Goal: Find contact information: Find contact information

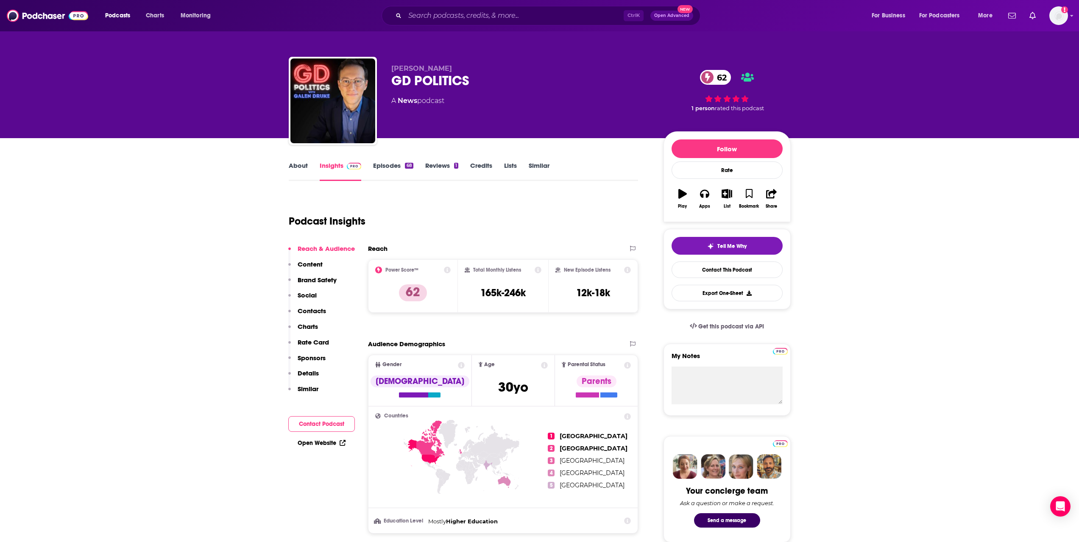
drag, startPoint x: 333, startPoint y: 426, endPoint x: 339, endPoint y: 419, distance: 9.3
click at [333, 426] on button "Contact Podcast" at bounding box center [321, 424] width 67 height 16
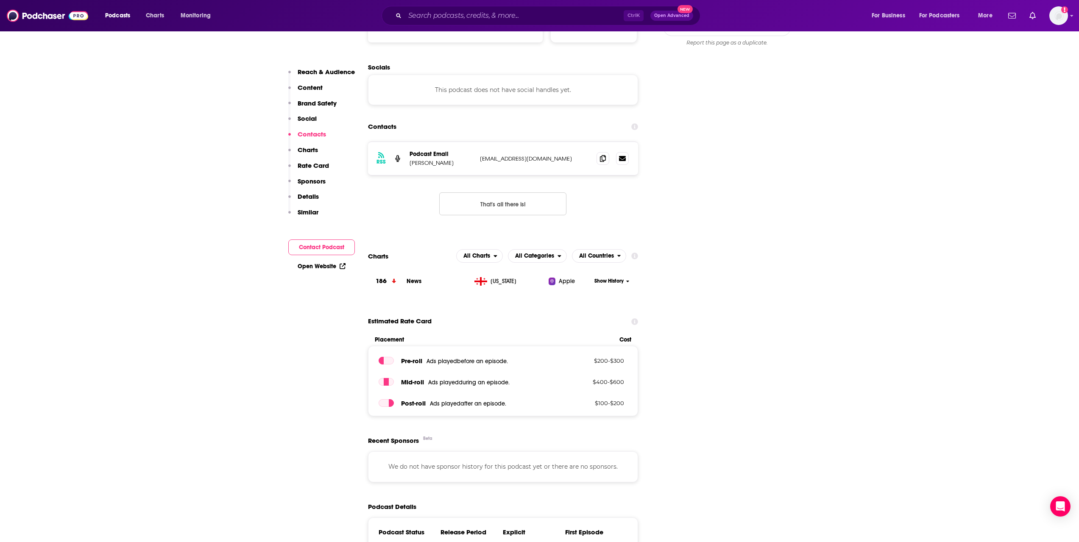
scroll to position [798, 0]
drag, startPoint x: 475, startPoint y: 159, endPoint x: 564, endPoint y: 159, distance: 88.6
click at [564, 159] on div "RSS Podcast Email [PERSON_NAME] [PERSON_NAME][EMAIL_ADDRESS][DOMAIN_NAME] [EMAI…" at bounding box center [503, 157] width 270 height 33
copy div "[EMAIL_ADDRESS][DOMAIN_NAME]"
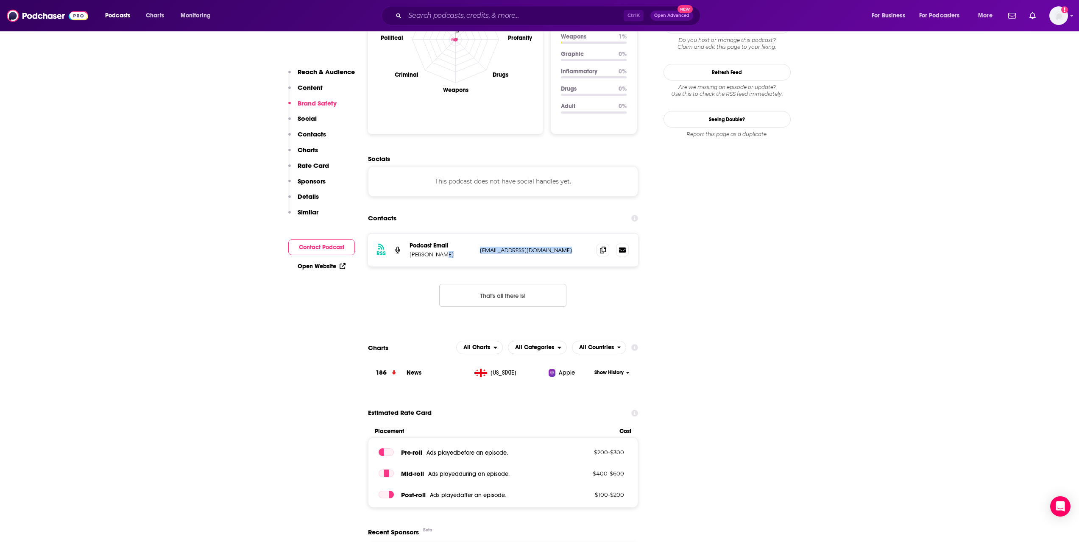
scroll to position [721, 0]
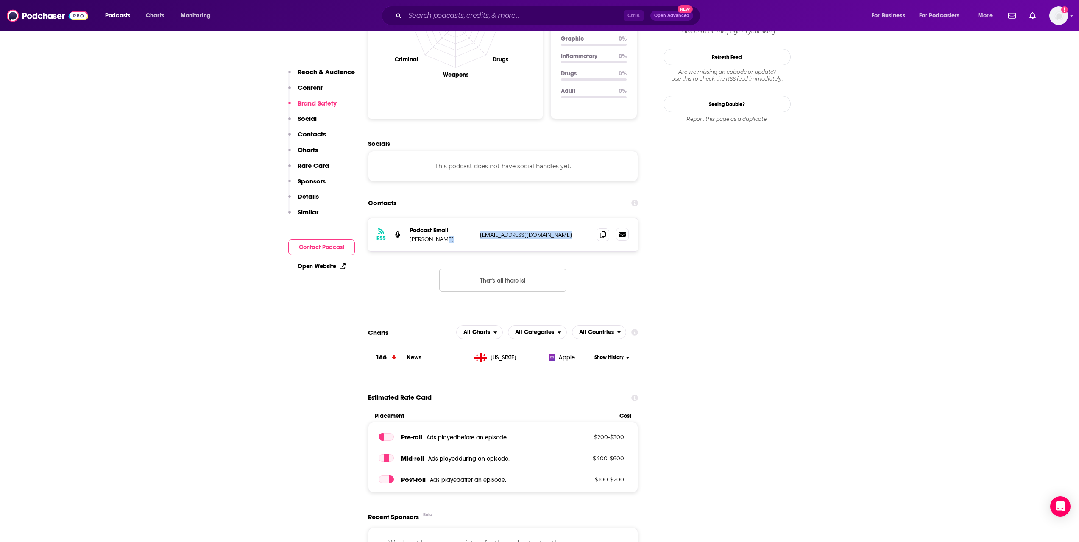
click at [624, 234] on icon at bounding box center [622, 234] width 7 height 5
drag, startPoint x: 623, startPoint y: 232, endPoint x: 623, endPoint y: 237, distance: 4.7
click at [623, 237] on icon at bounding box center [622, 234] width 7 height 5
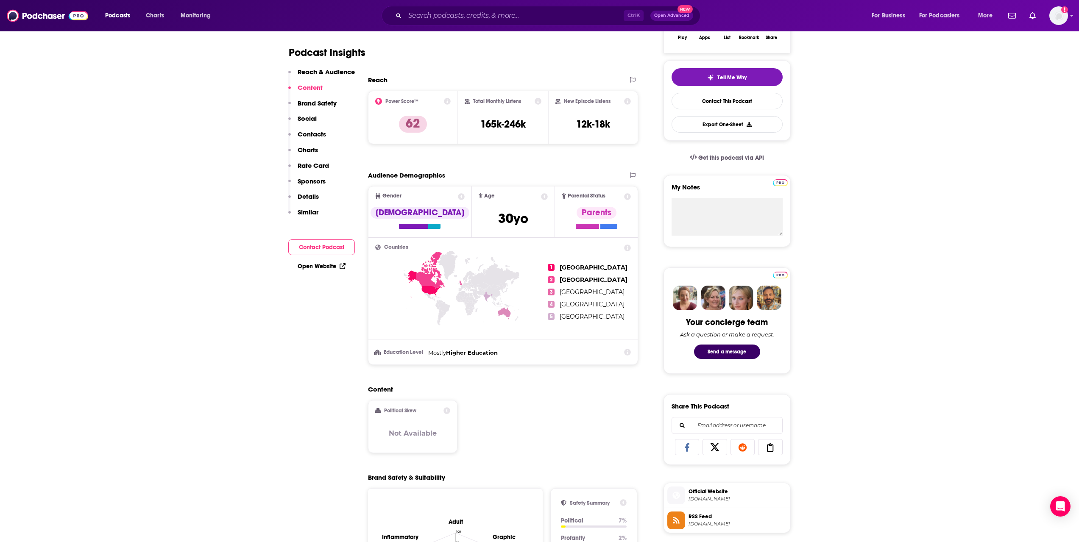
scroll to position [0, 0]
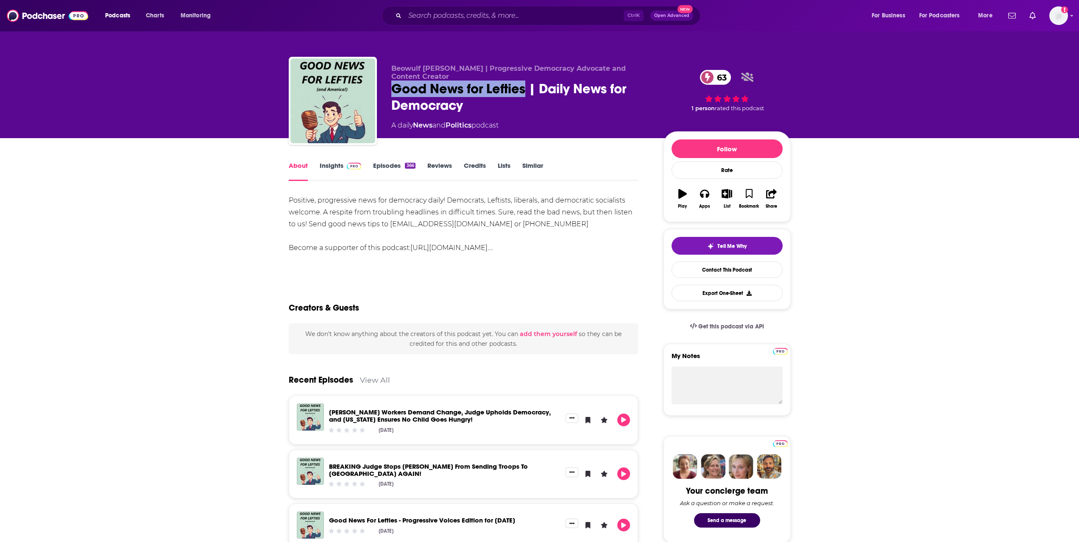
drag, startPoint x: 392, startPoint y: 87, endPoint x: 523, endPoint y: 88, distance: 131.4
click at [523, 88] on div "Good News for Lefties | Daily News for Democracy 63" at bounding box center [520, 97] width 259 height 33
copy h1 "Good News for Lefties"
click at [736, 267] on link "Contact This Podcast" at bounding box center [726, 270] width 111 height 17
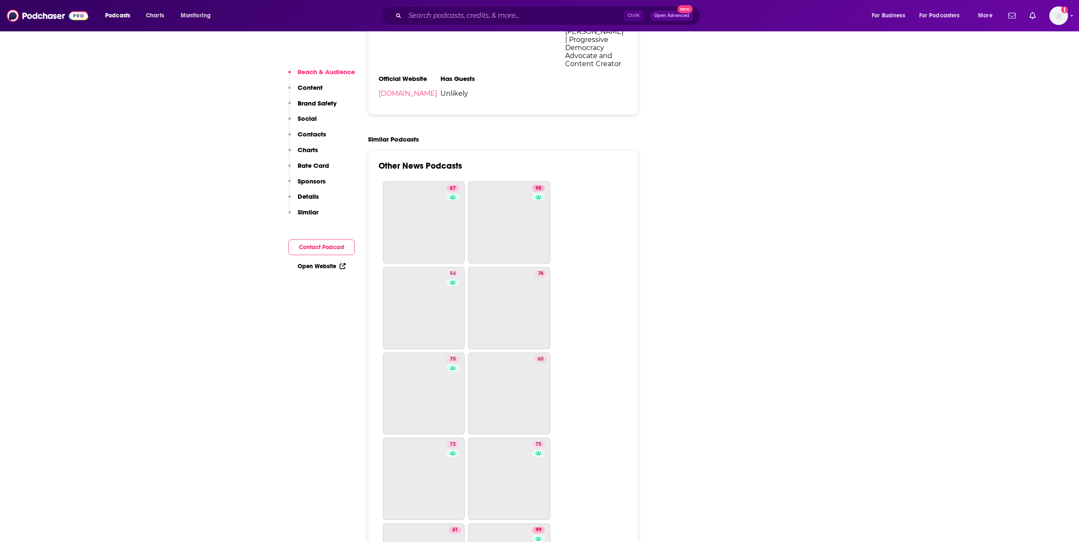
scroll to position [2914, 0]
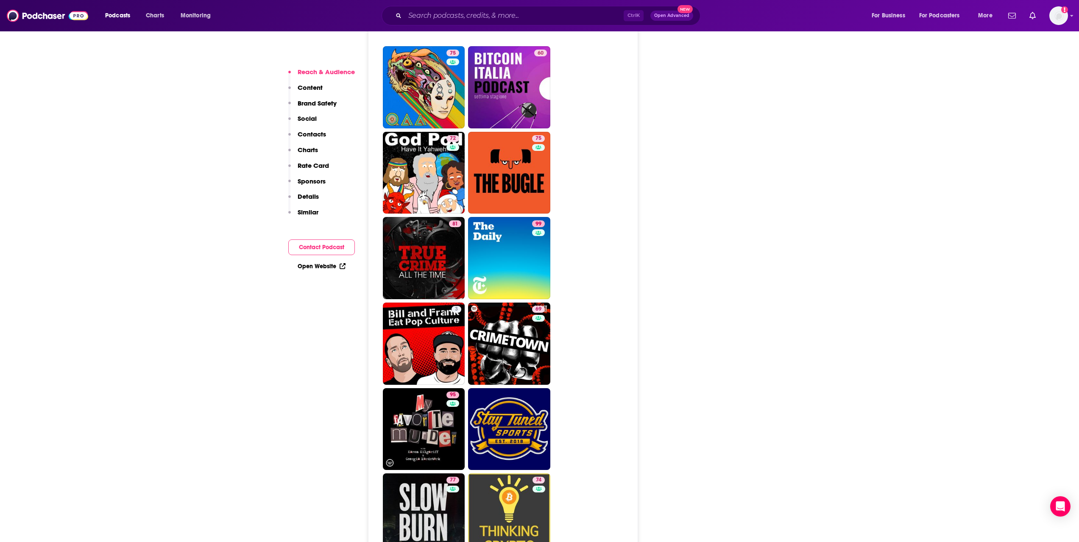
click at [325, 248] on button "Contact Podcast" at bounding box center [321, 247] width 67 height 16
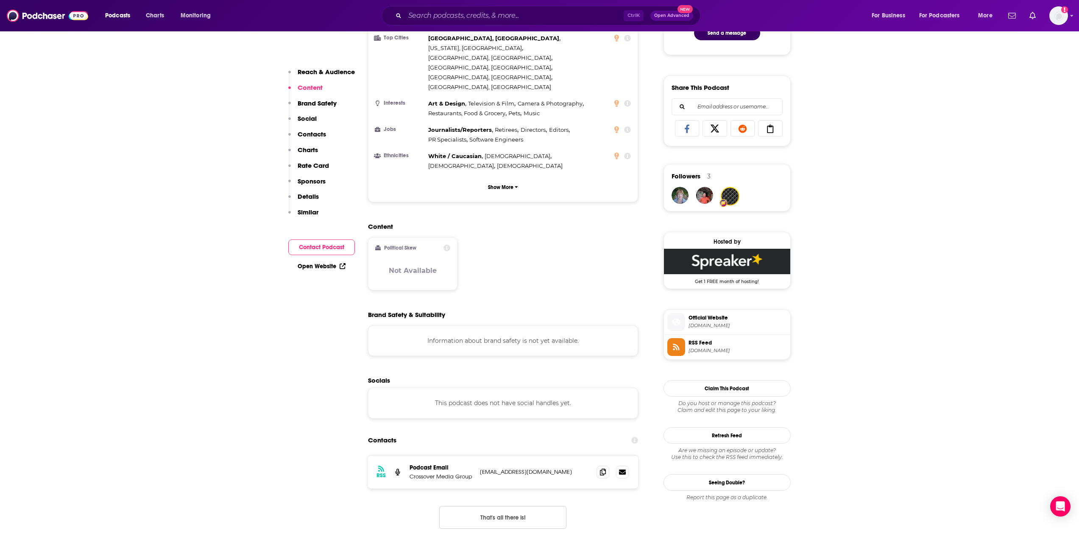
scroll to position [495, 0]
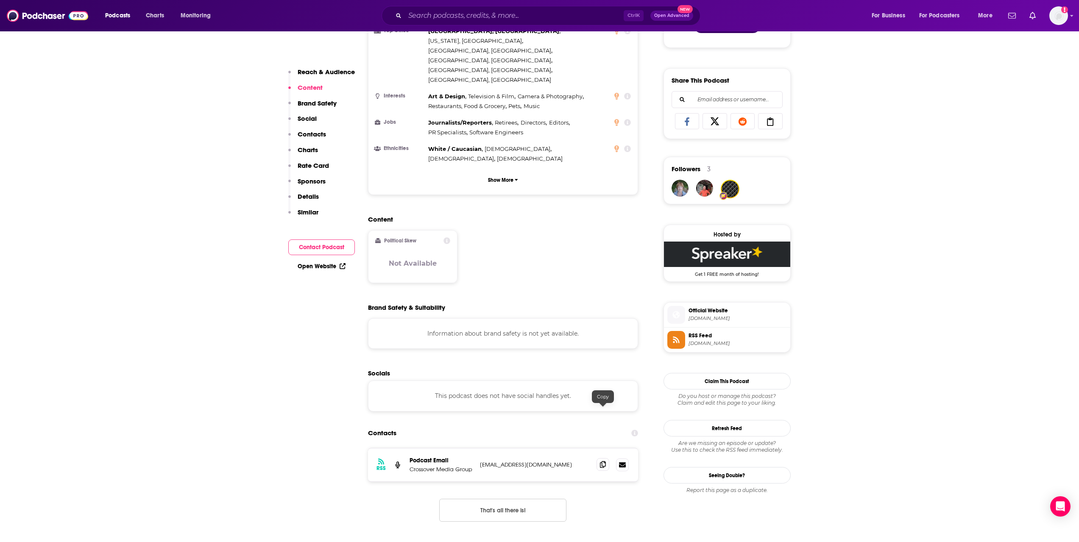
click at [607, 458] on span at bounding box center [602, 464] width 13 height 13
